Goal: Transaction & Acquisition: Purchase product/service

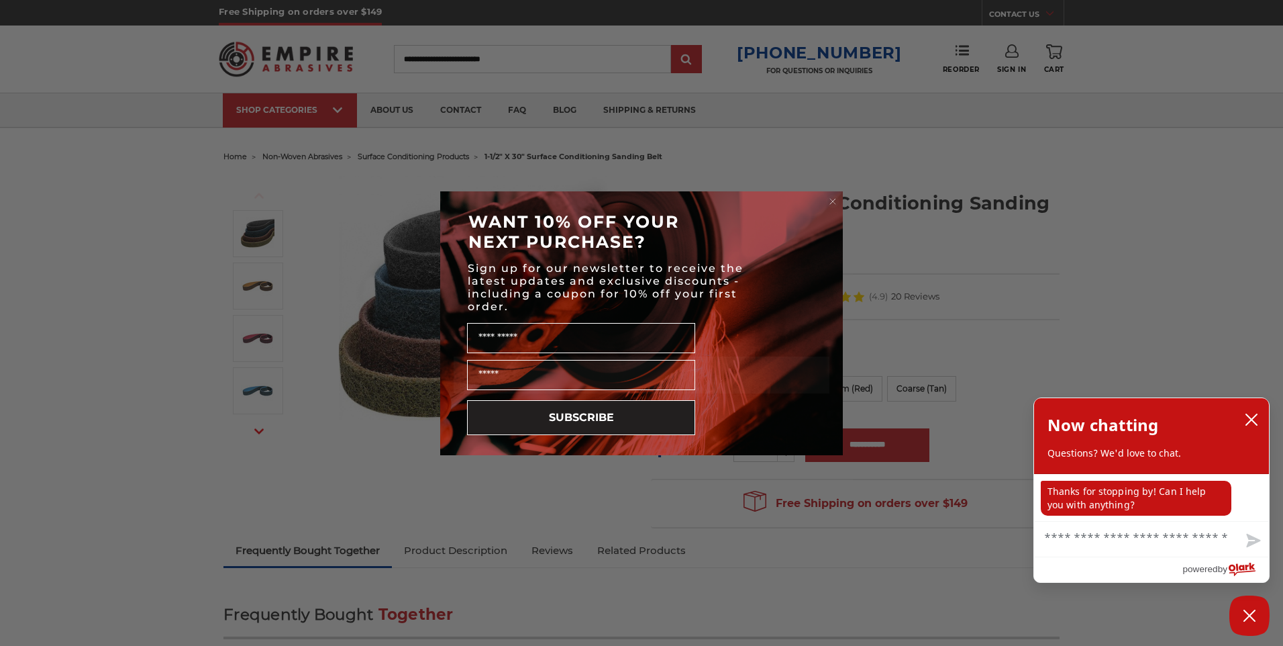
click at [832, 203] on circle "Close dialog" at bounding box center [833, 201] width 13 height 13
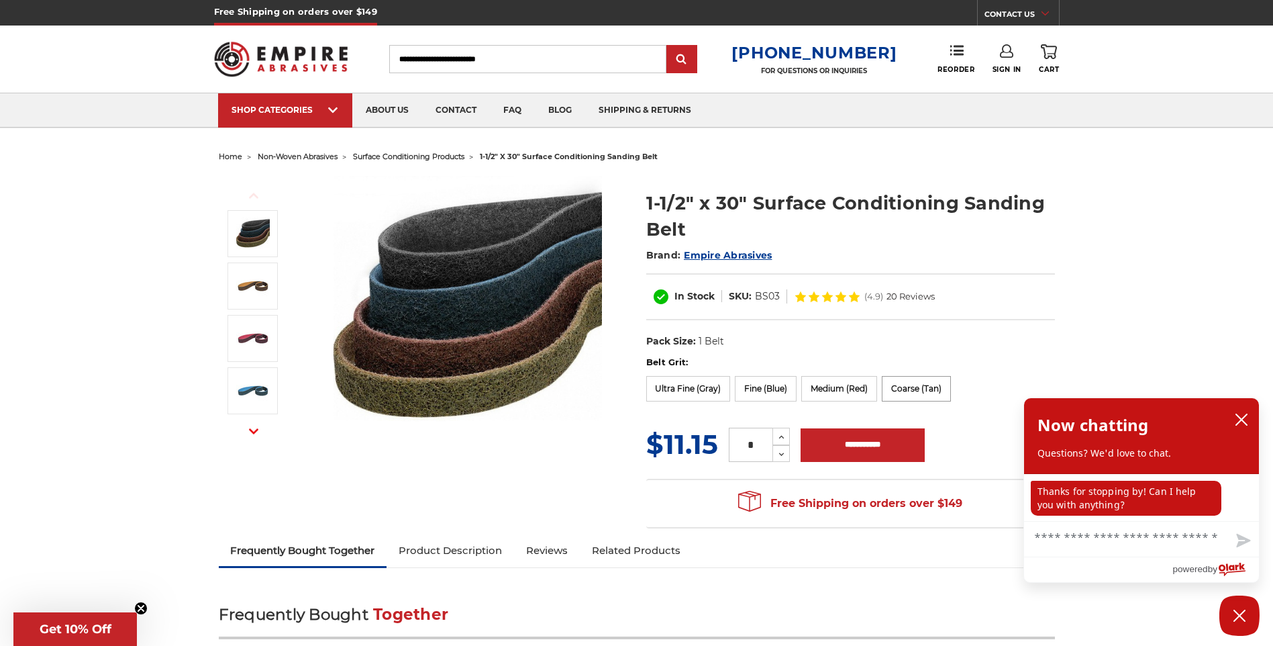
click at [915, 390] on label "Coarse (Tan)" at bounding box center [916, 389] width 69 height 26
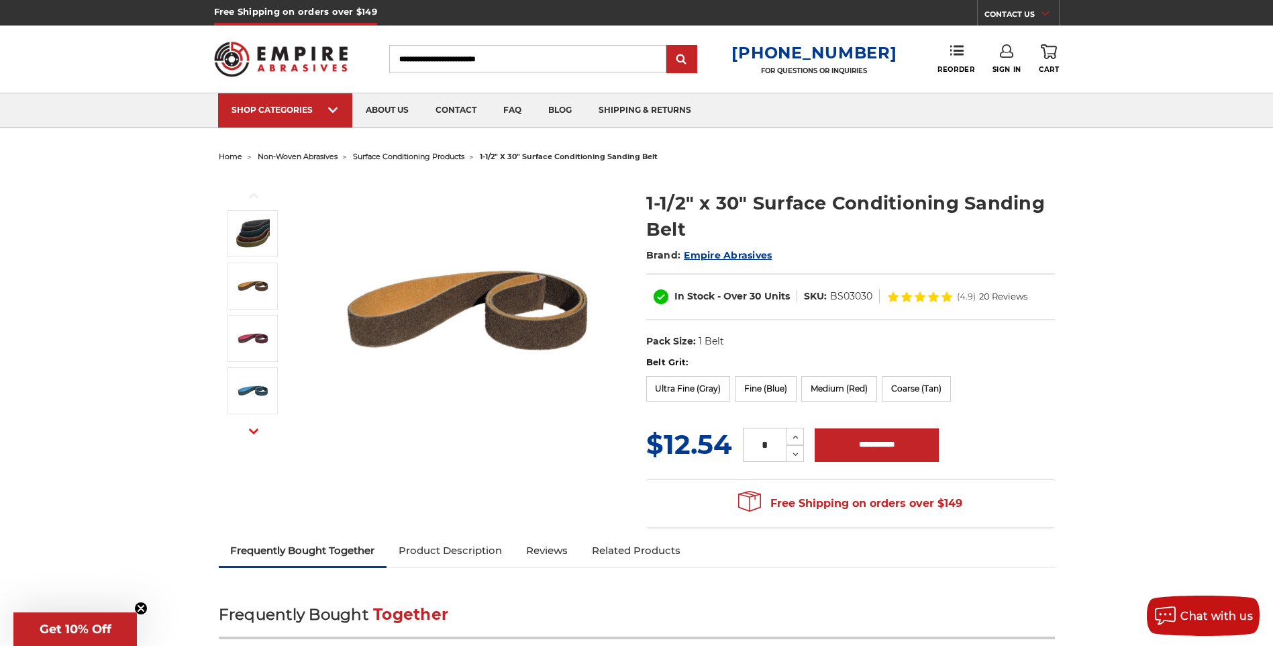
click at [432, 314] on img at bounding box center [468, 310] width 268 height 268
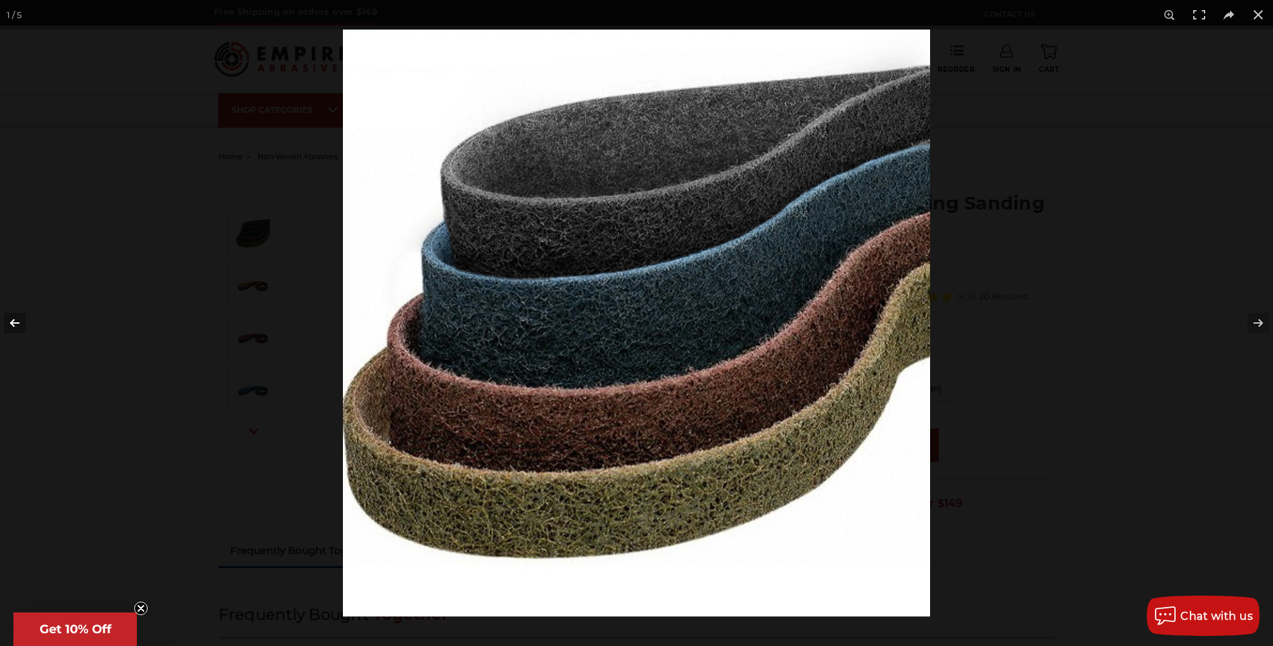
click at [14, 322] on button at bounding box center [23, 322] width 47 height 67
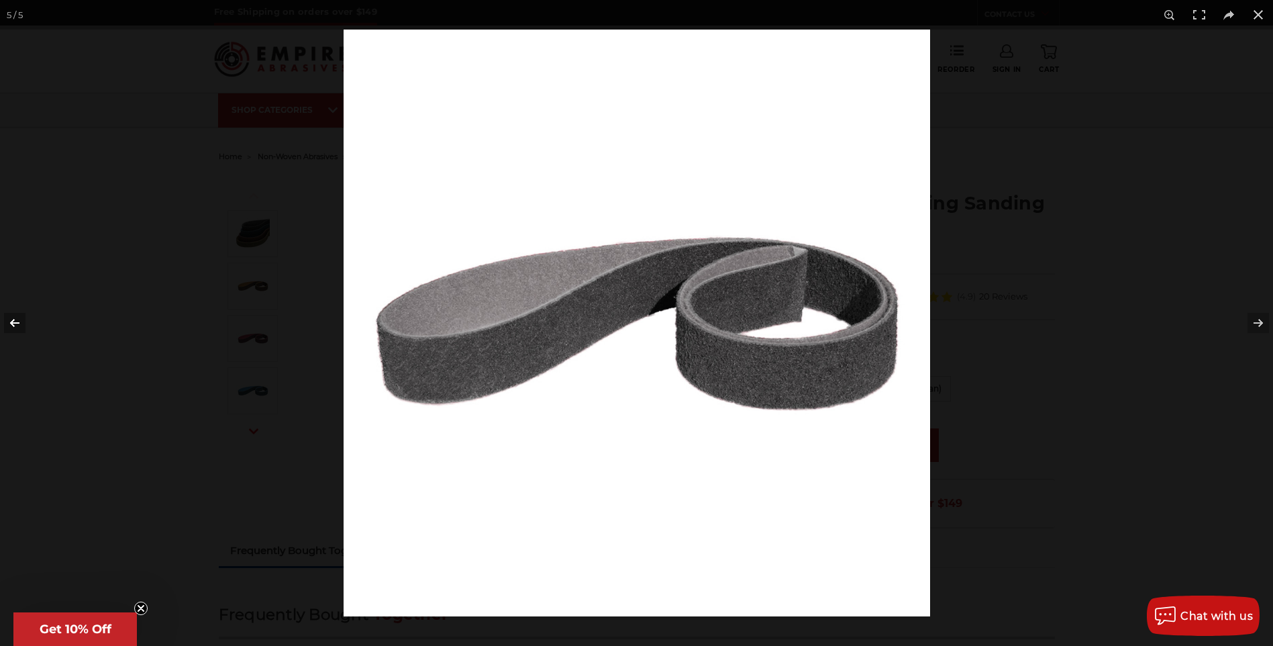
click at [14, 322] on button at bounding box center [23, 322] width 47 height 67
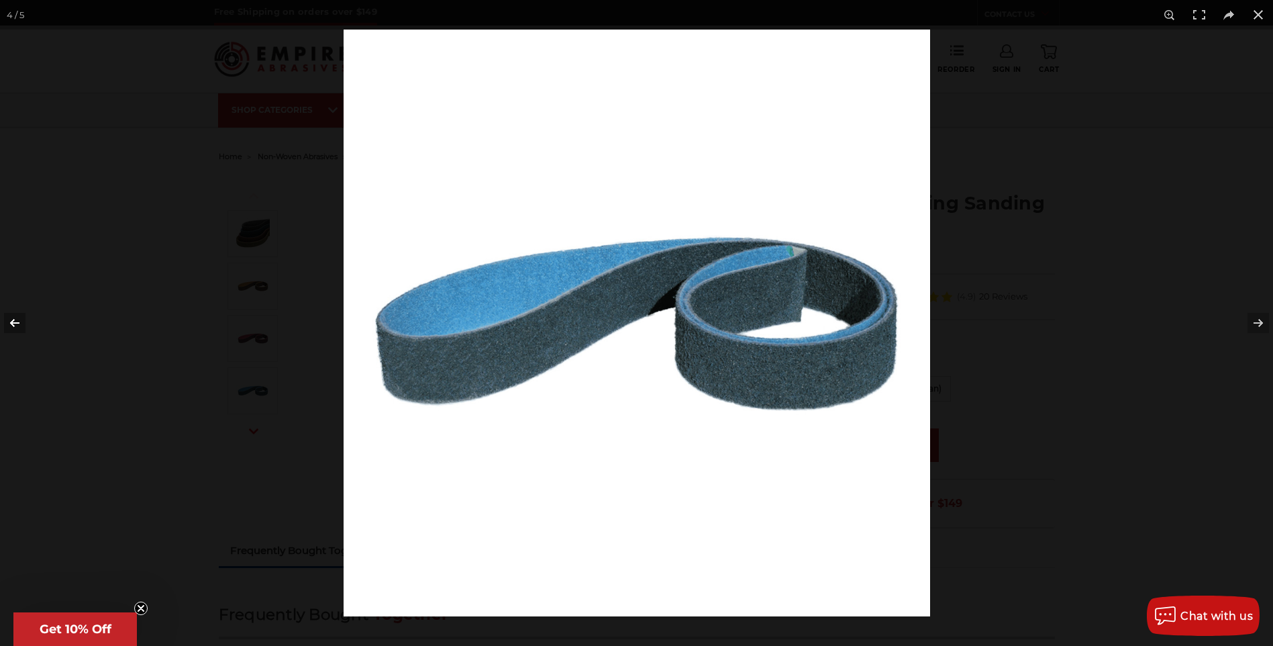
click at [14, 322] on button at bounding box center [23, 322] width 47 height 67
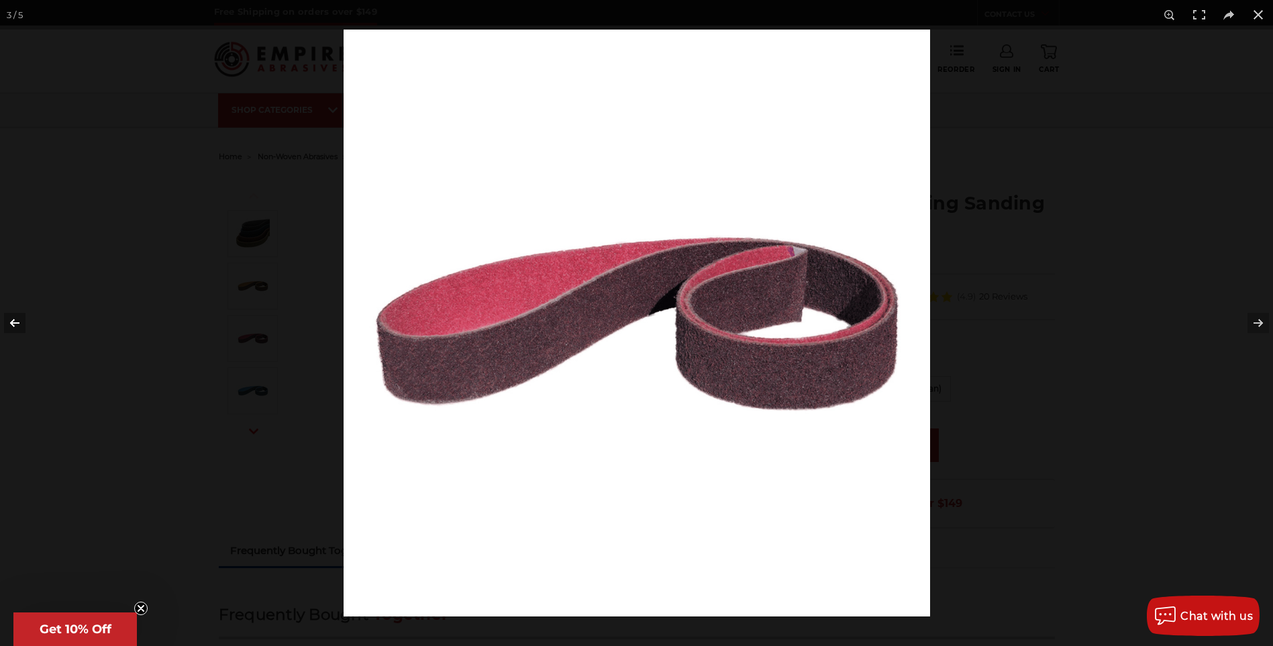
click at [14, 322] on button at bounding box center [23, 322] width 47 height 67
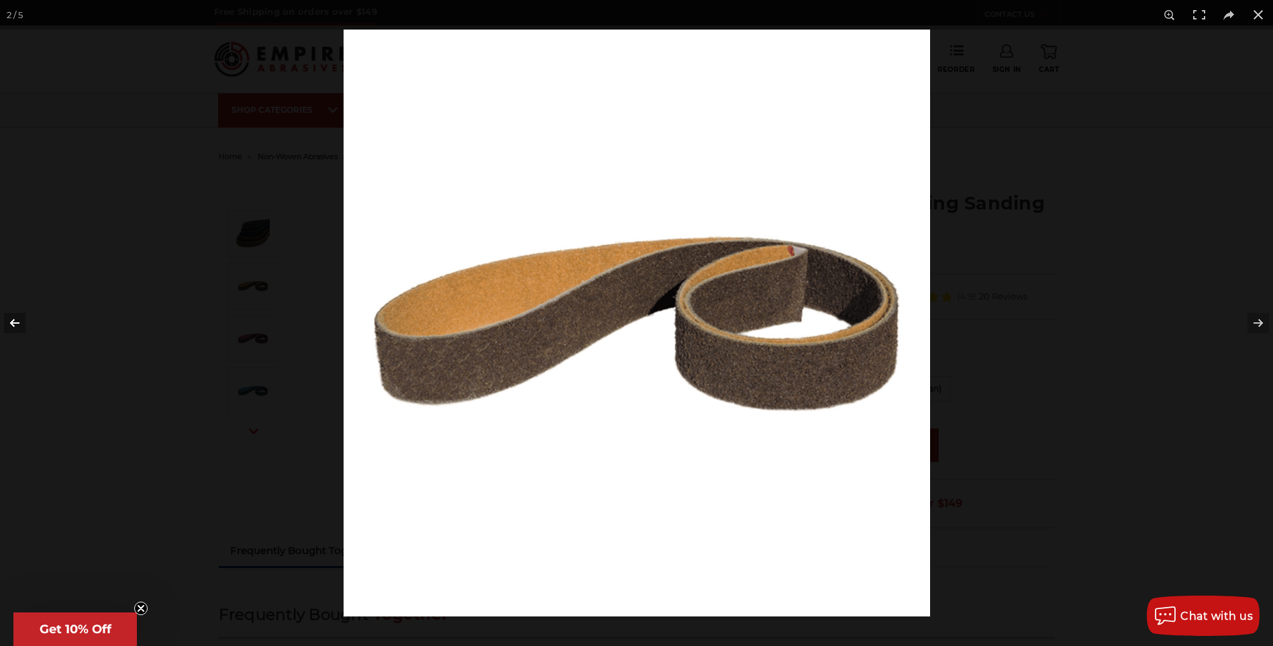
click at [14, 322] on button at bounding box center [23, 322] width 47 height 67
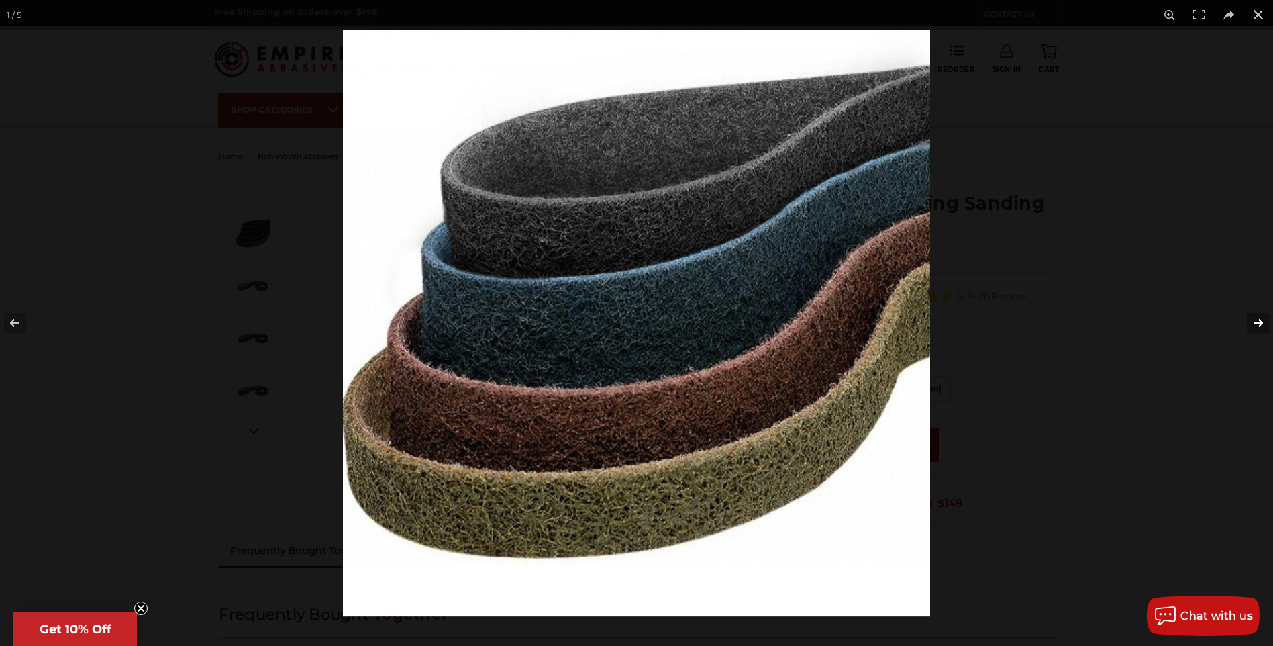
click at [1258, 321] on button at bounding box center [1249, 322] width 47 height 67
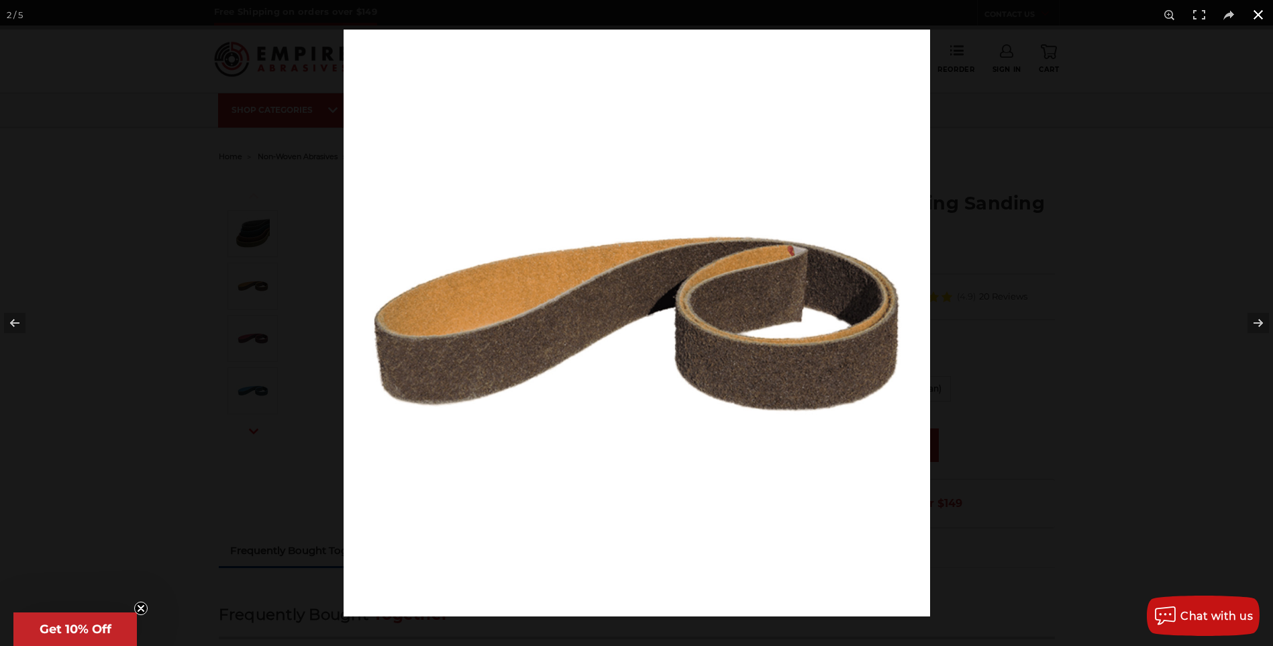
click at [1251, 15] on button at bounding box center [1259, 15] width 30 height 30
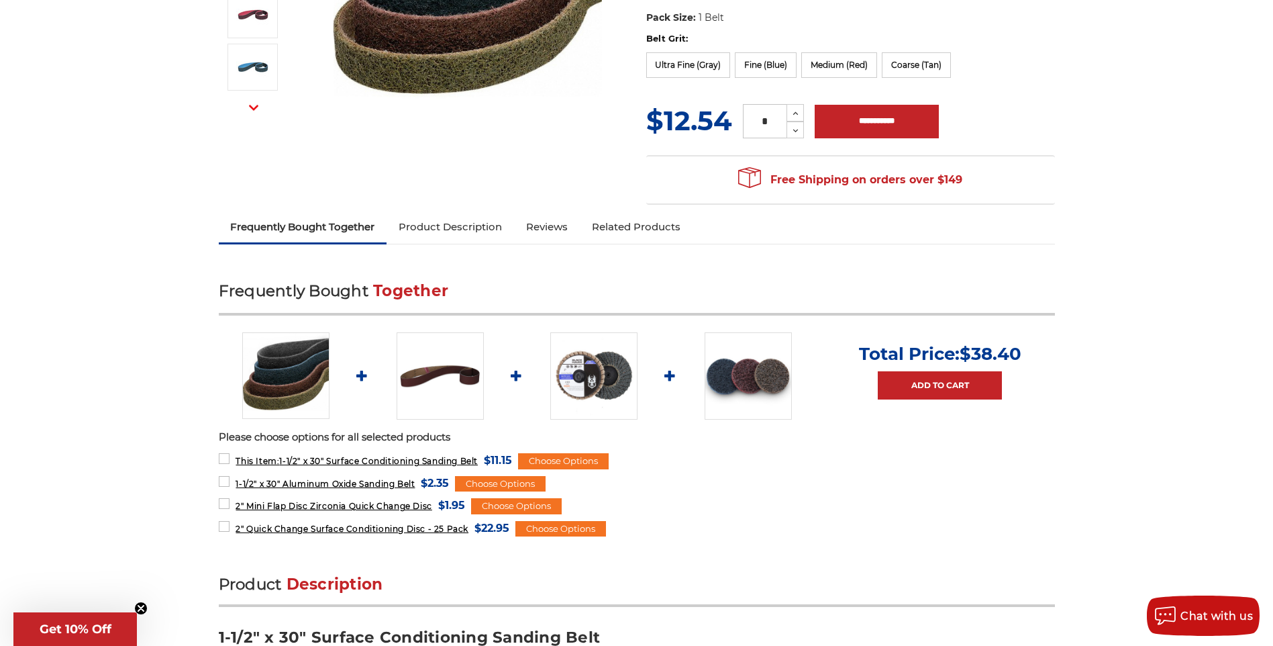
scroll to position [336, 0]
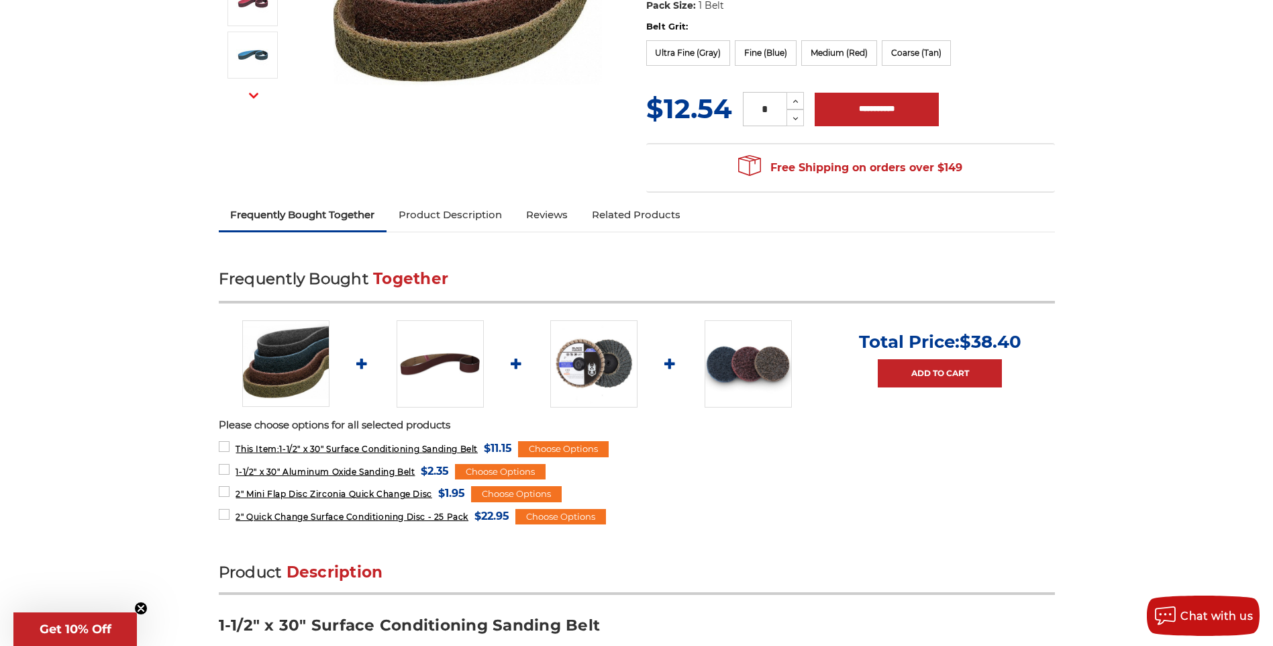
click at [454, 215] on link "Product Description" at bounding box center [451, 215] width 128 height 30
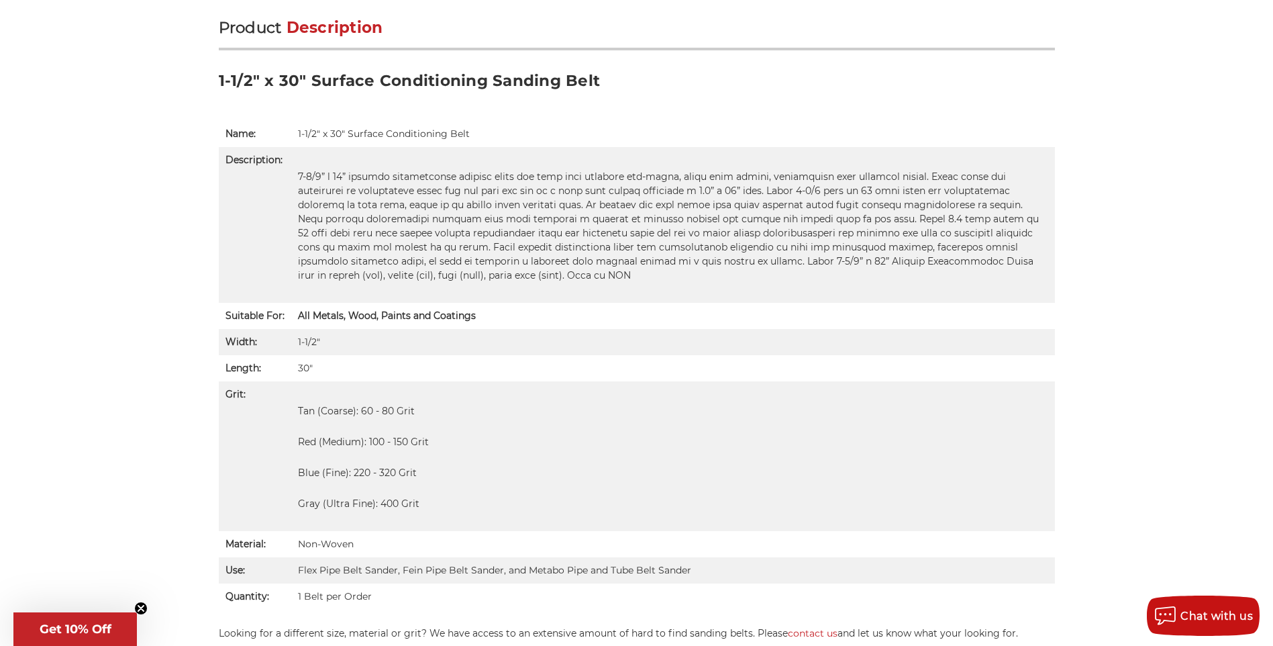
scroll to position [883, 0]
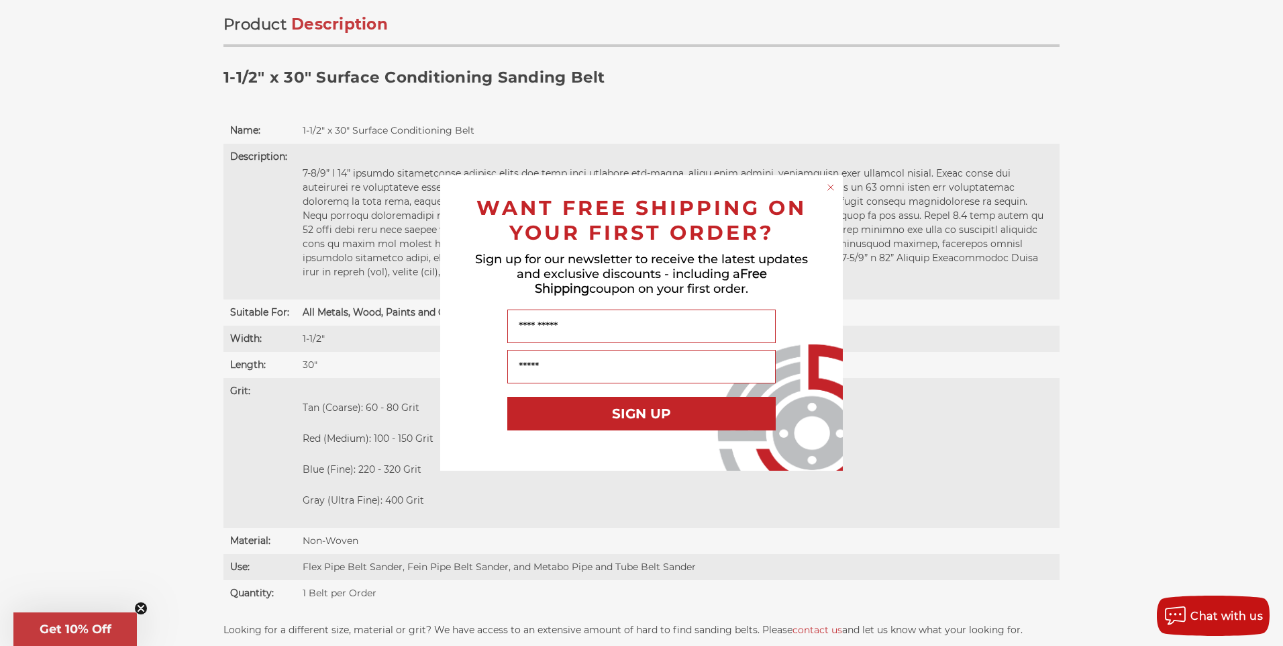
click at [833, 187] on circle "Close dialog" at bounding box center [831, 187] width 13 height 13
